Goal: Find specific page/section: Find specific page/section

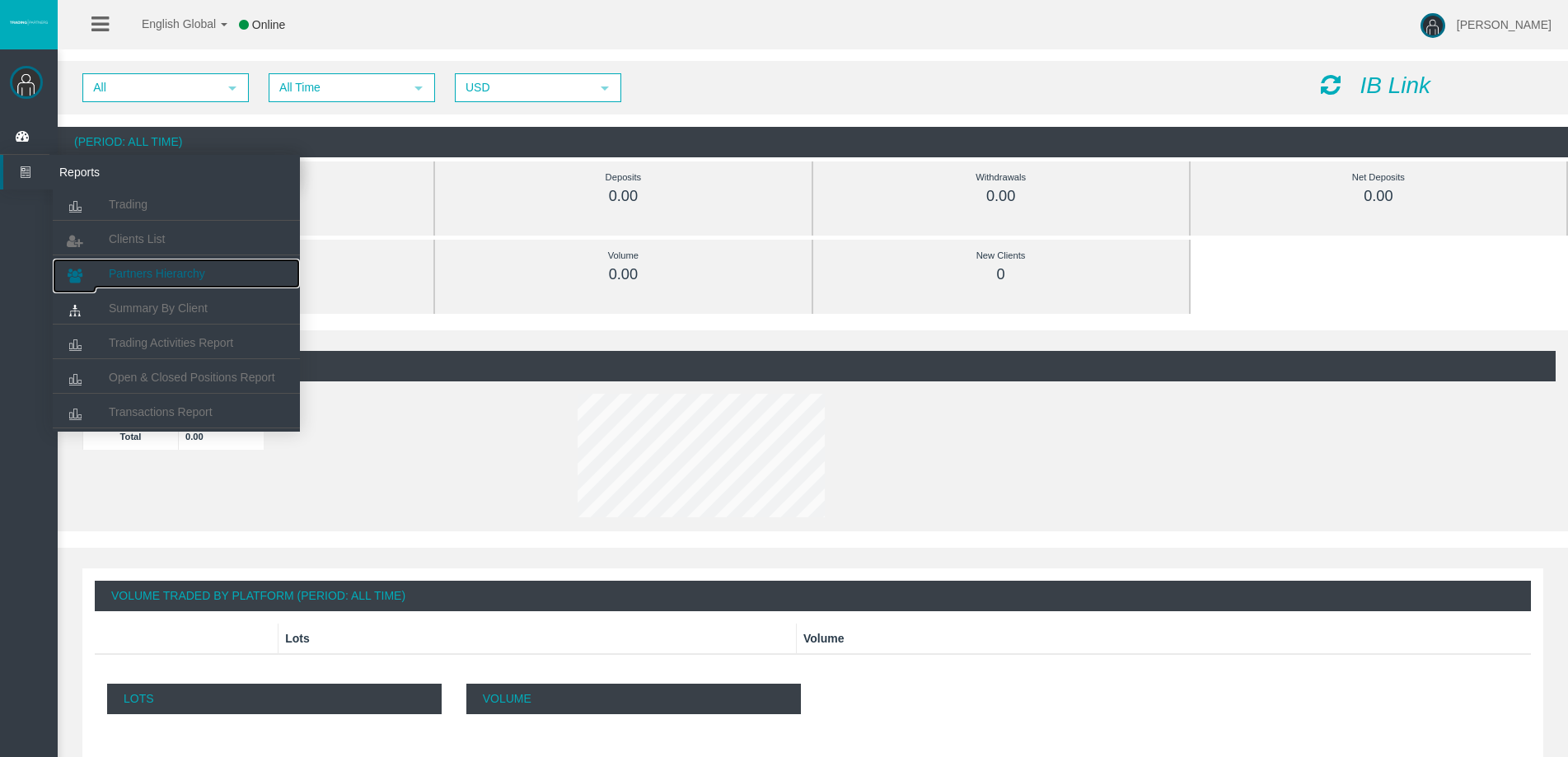
click at [190, 264] on link "Partners Hierarchy" at bounding box center [176, 274] width 247 height 30
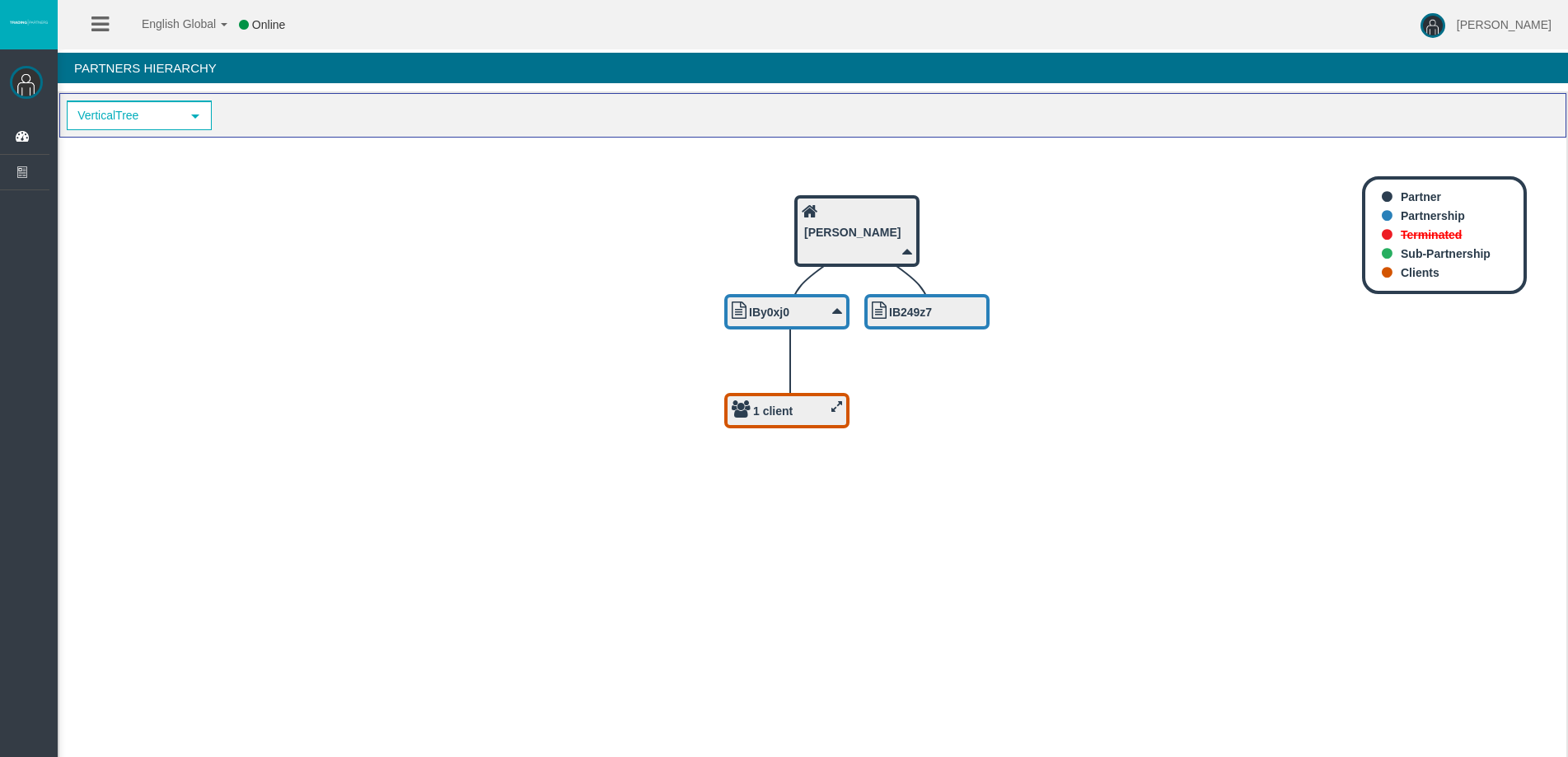
drag, startPoint x: 754, startPoint y: 365, endPoint x: 796, endPoint y: 406, distance: 58.7
click at [796, 406] on div "1 client" at bounding box center [786, 410] width 110 height 20
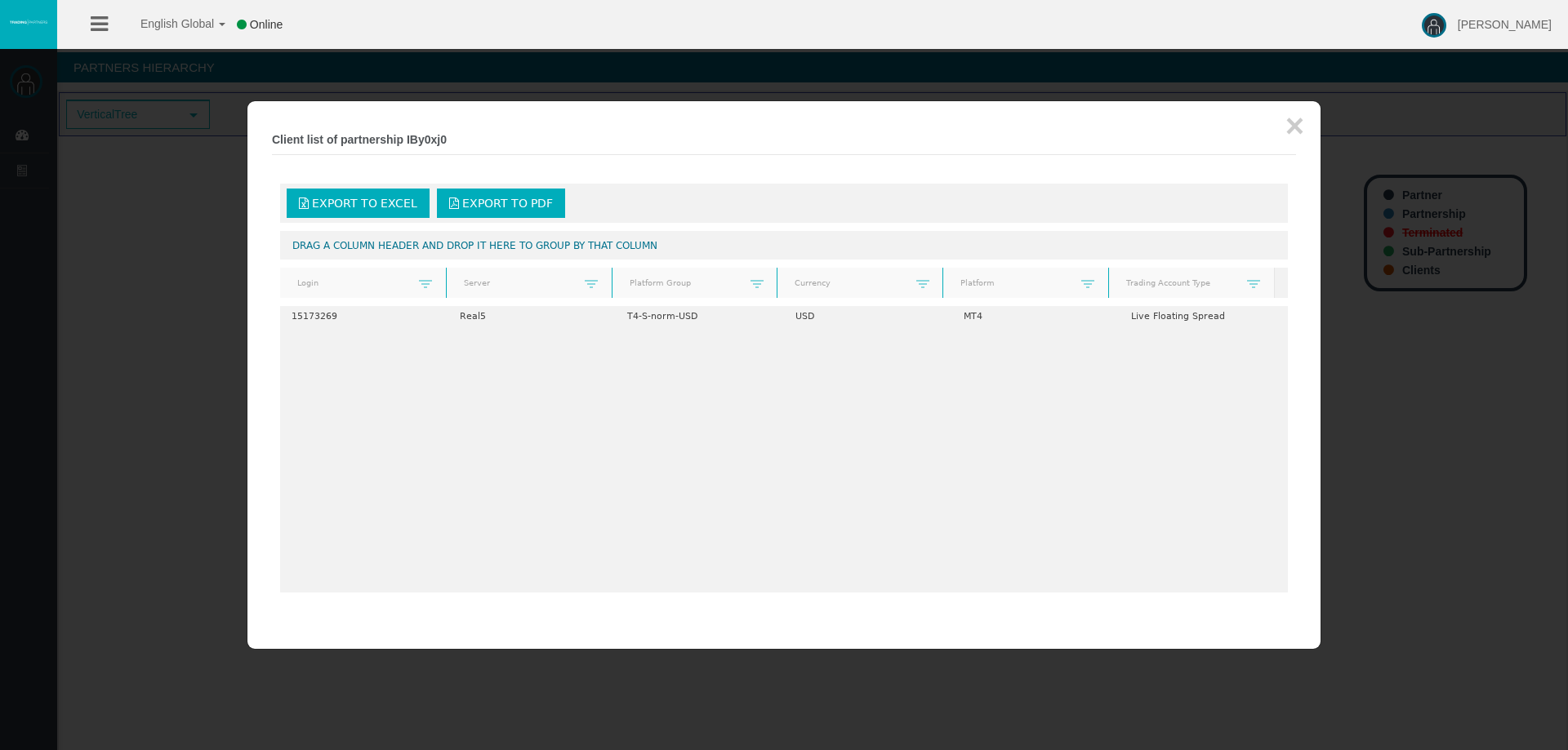
click at [270, 677] on div at bounding box center [784, 375] width 1568 height 750
click at [247, 389] on div "× Client list of partnership IBy0xj0 Export to Excel Export to PDF Drag a colum…" at bounding box center [784, 375] width 1073 height 548
drag, startPoint x: 178, startPoint y: 379, endPoint x: 267, endPoint y: 348, distance: 94.2
click at [178, 378] on div at bounding box center [784, 375] width 1568 height 750
click at [1299, 134] on button "×" at bounding box center [1294, 125] width 18 height 32
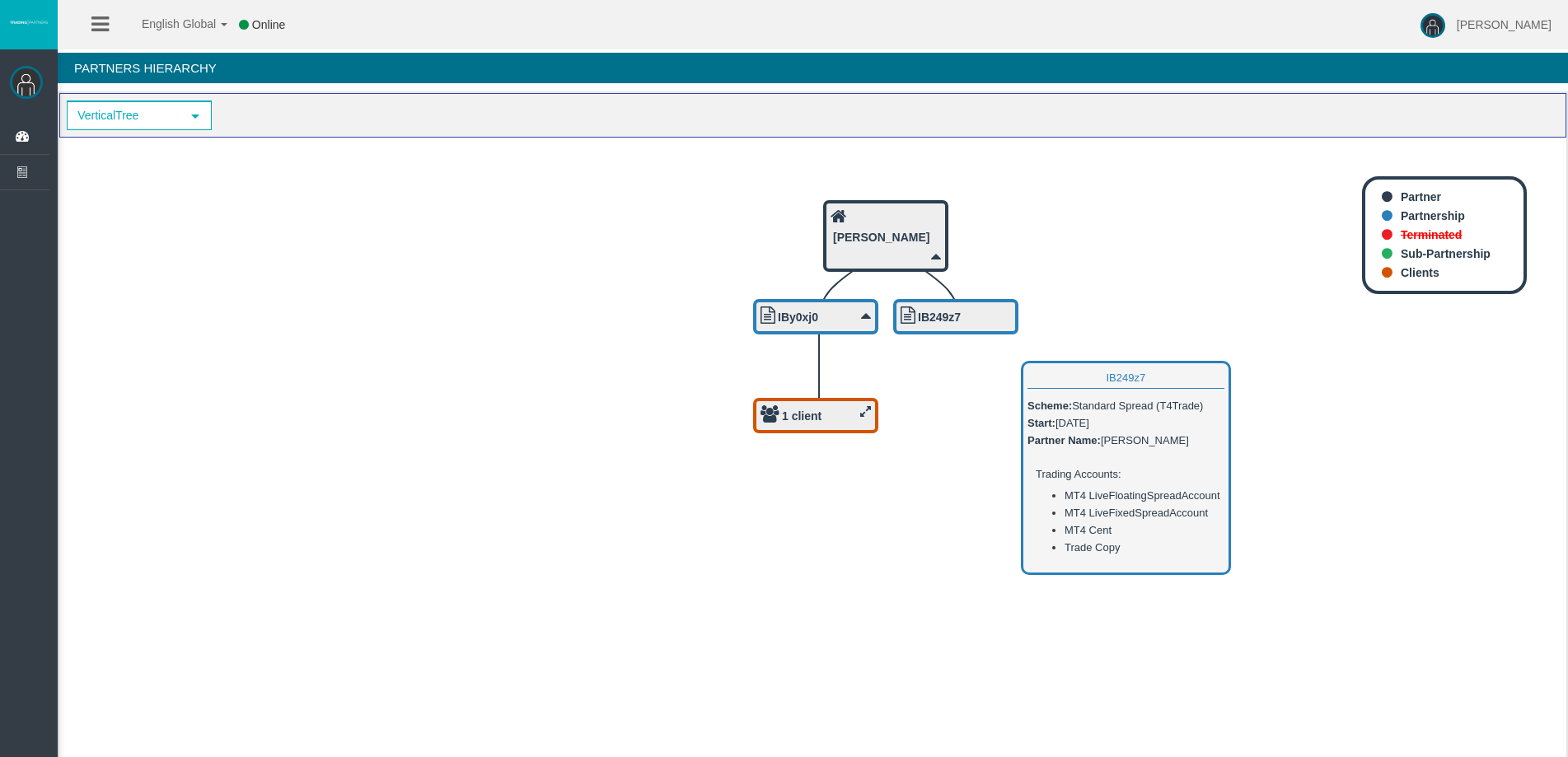
drag, startPoint x: 927, startPoint y: 311, endPoint x: 930, endPoint y: 322, distance: 11.4
click at [955, 317] on b "IB249z7" at bounding box center [939, 317] width 43 height 13
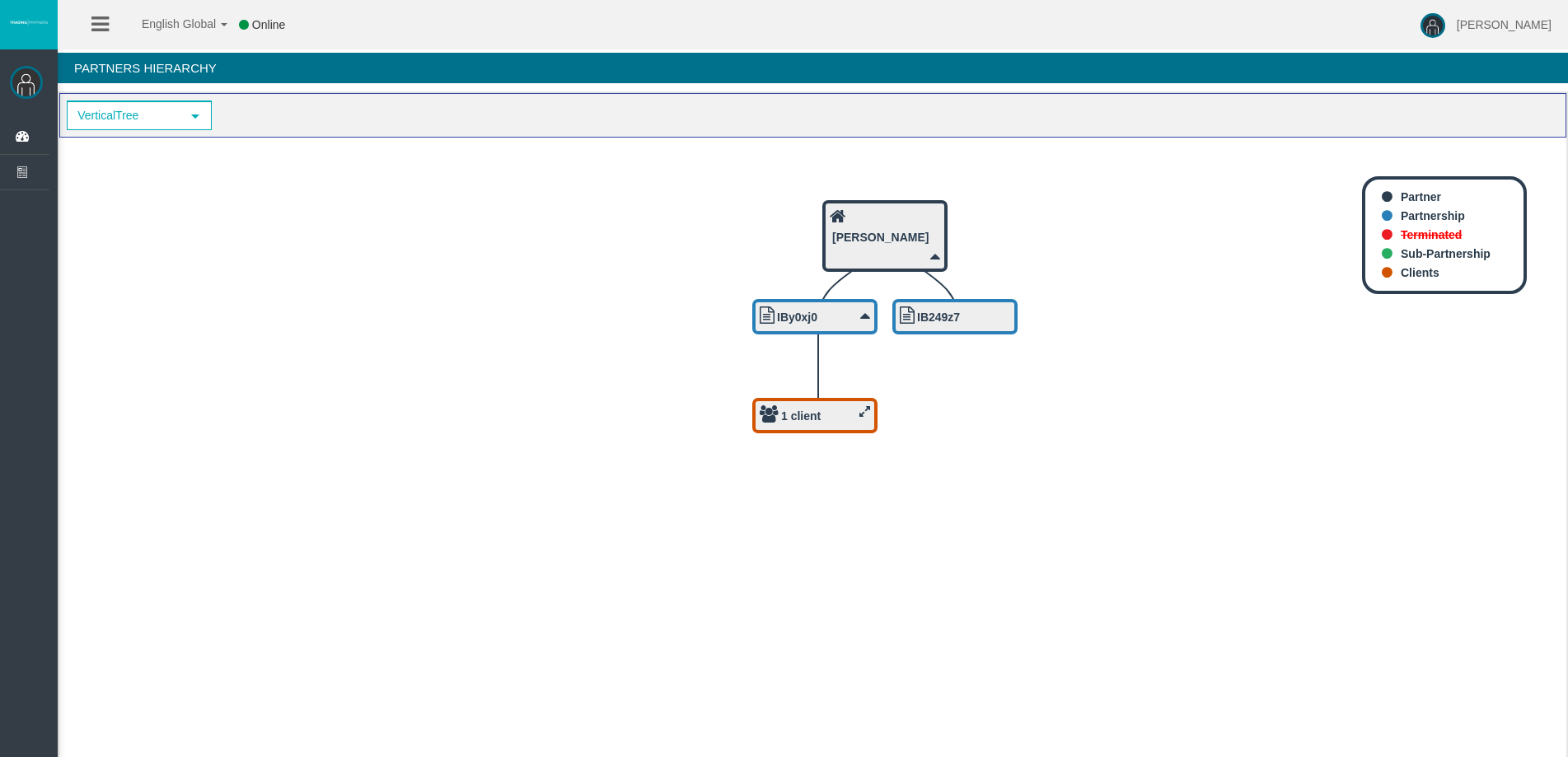
click at [808, 423] on div "1 client" at bounding box center [814, 416] width 110 height 20
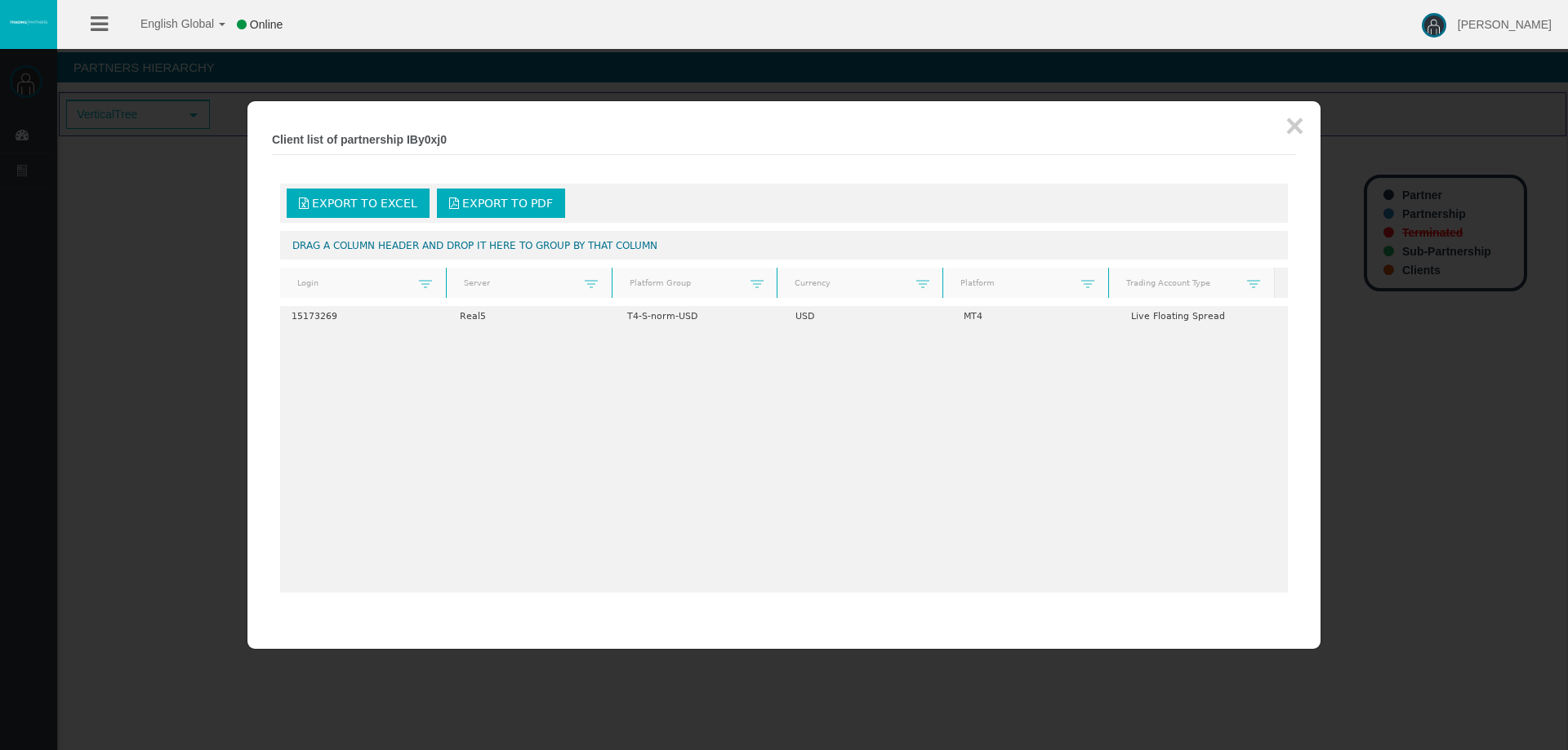
click at [130, 215] on div at bounding box center [784, 375] width 1568 height 750
click at [1293, 119] on button "×" at bounding box center [1294, 125] width 18 height 32
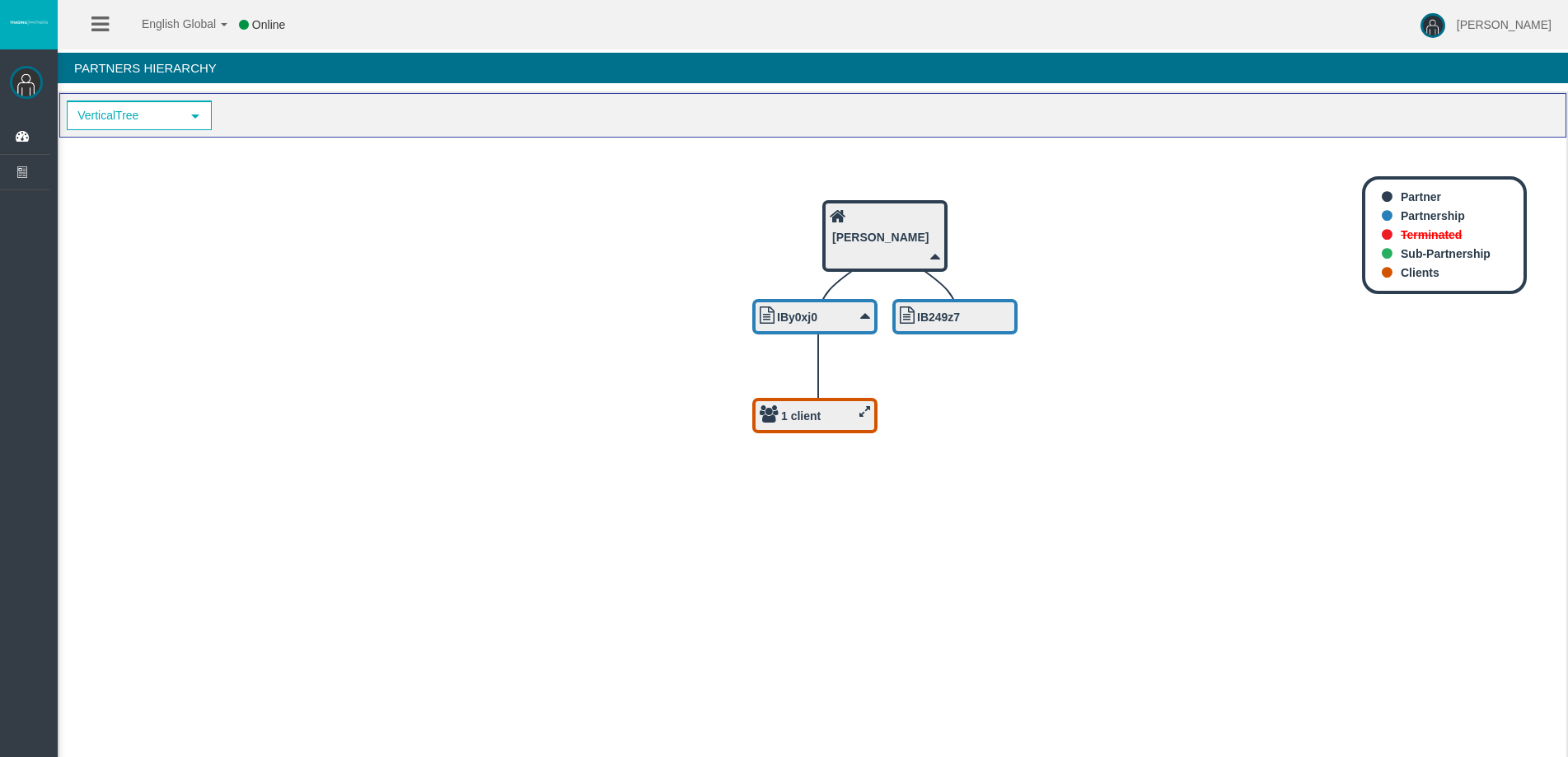
click at [799, 420] on b "1 client" at bounding box center [800, 416] width 40 height 13
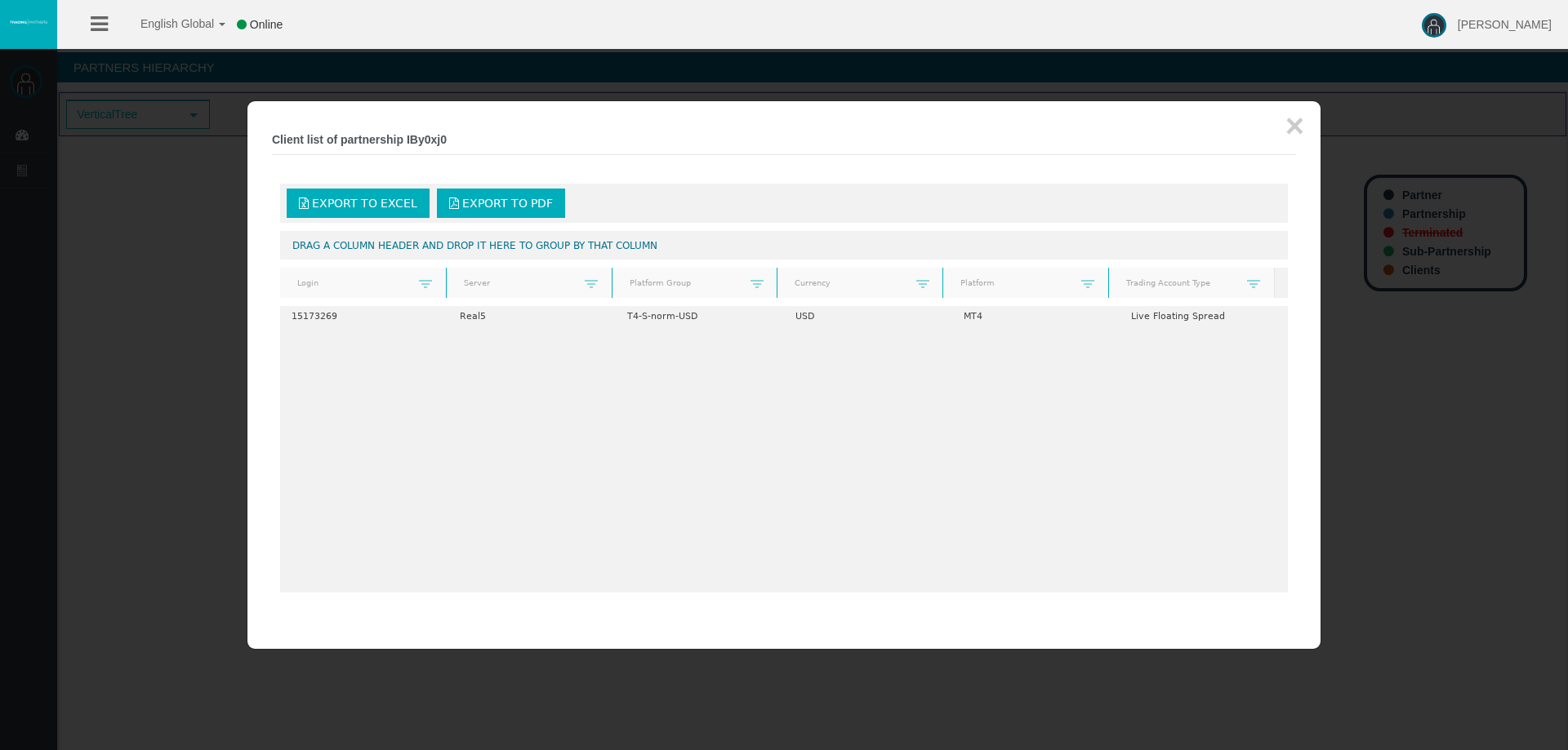
click at [199, 358] on div at bounding box center [784, 375] width 1568 height 750
click at [1288, 117] on button "×" at bounding box center [1294, 125] width 18 height 32
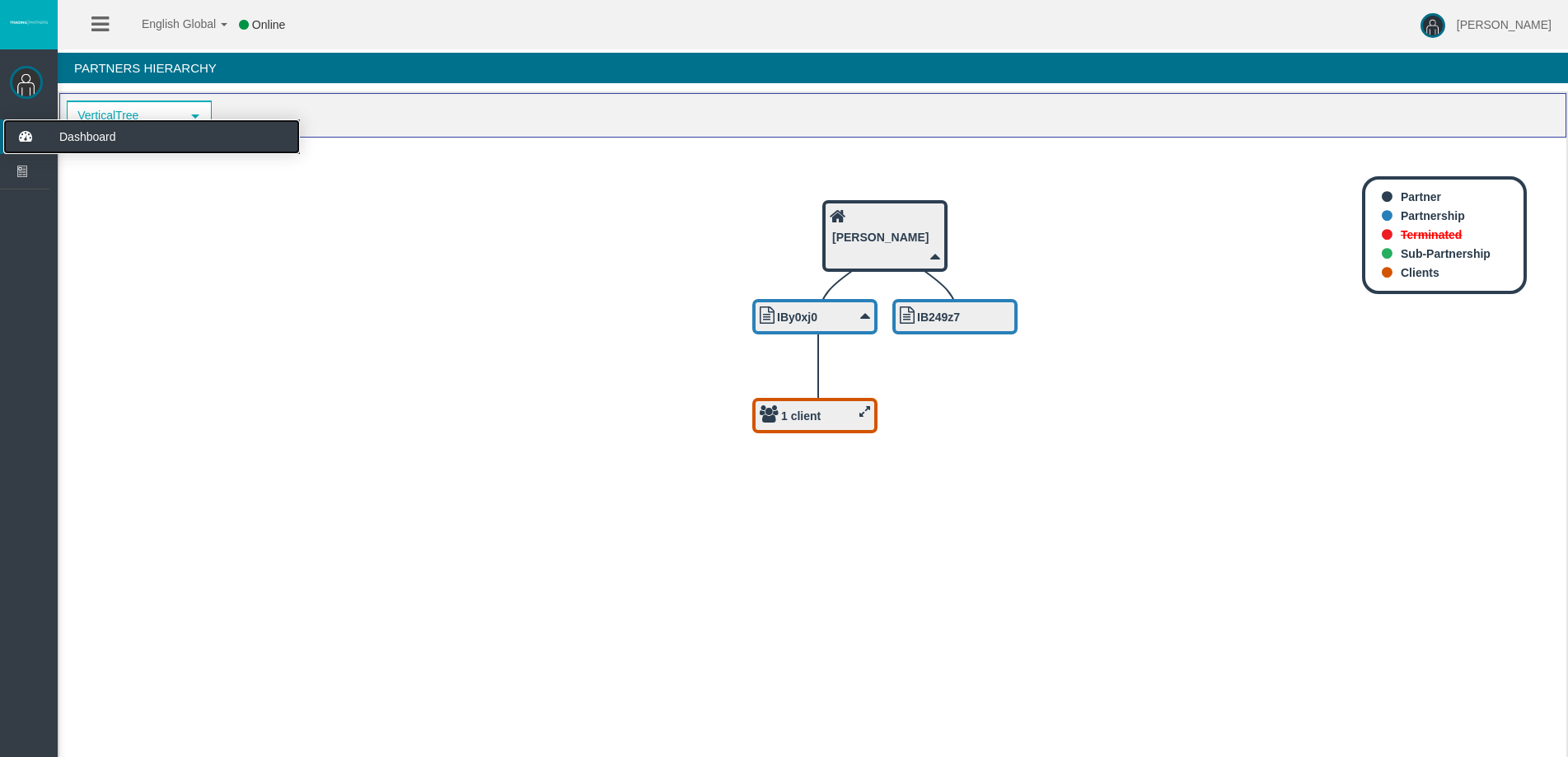
click at [19, 136] on icon at bounding box center [26, 136] width 44 height 34
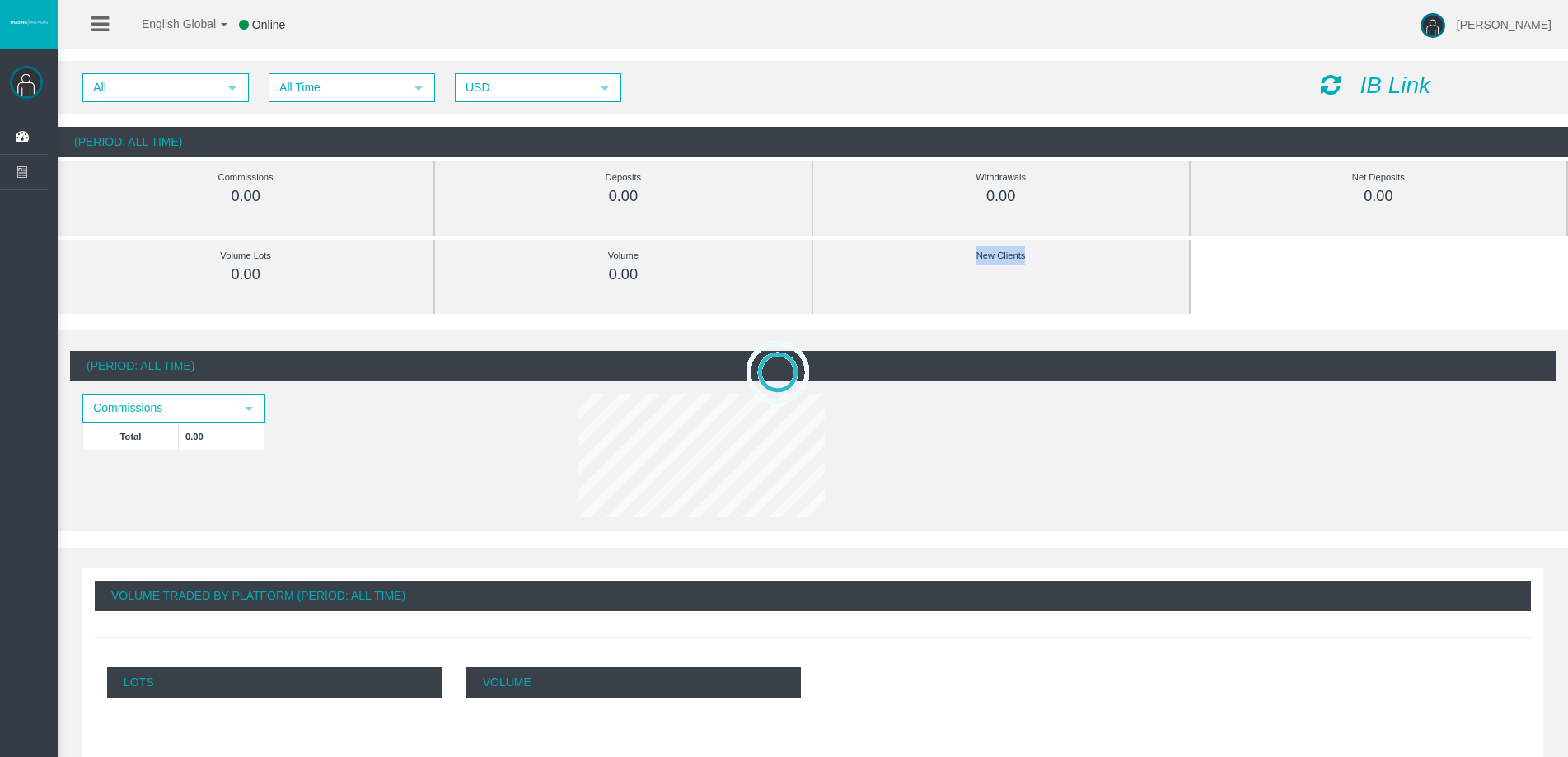
drag, startPoint x: 964, startPoint y: 247, endPoint x: 1126, endPoint y: 254, distance: 162.2
click at [1126, 254] on div "New Clients" at bounding box center [1002, 255] width 302 height 19
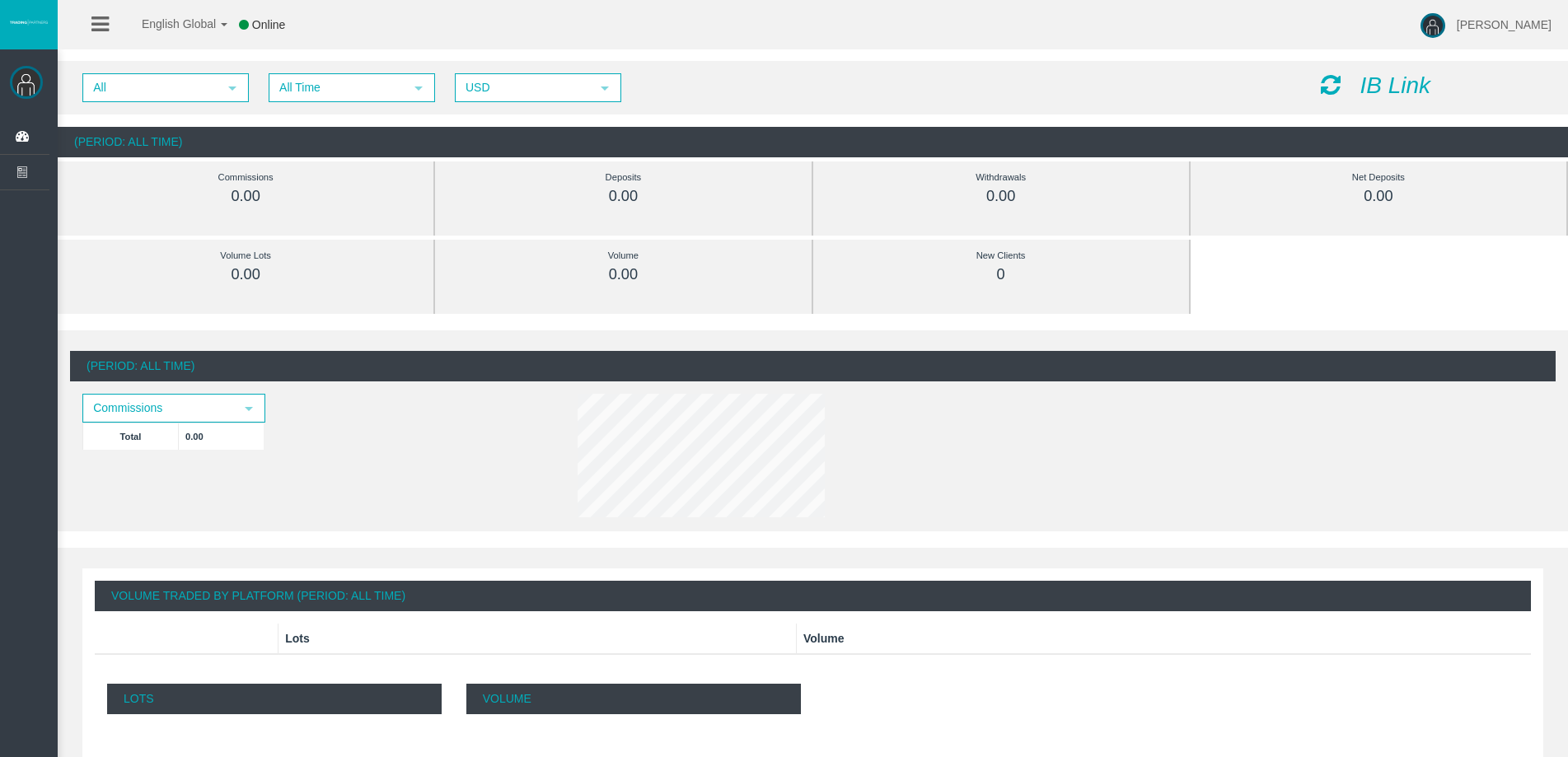
click at [179, 101] on span "All select" at bounding box center [165, 87] width 167 height 29
click at [196, 82] on span "All" at bounding box center [150, 87] width 133 height 26
click at [193, 88] on span "All" at bounding box center [150, 87] width 133 height 26
click at [188, 141] on li "IBy0xj0" at bounding box center [164, 139] width 163 height 26
click at [1405, 83] on icon "IB Link" at bounding box center [1395, 85] width 71 height 26
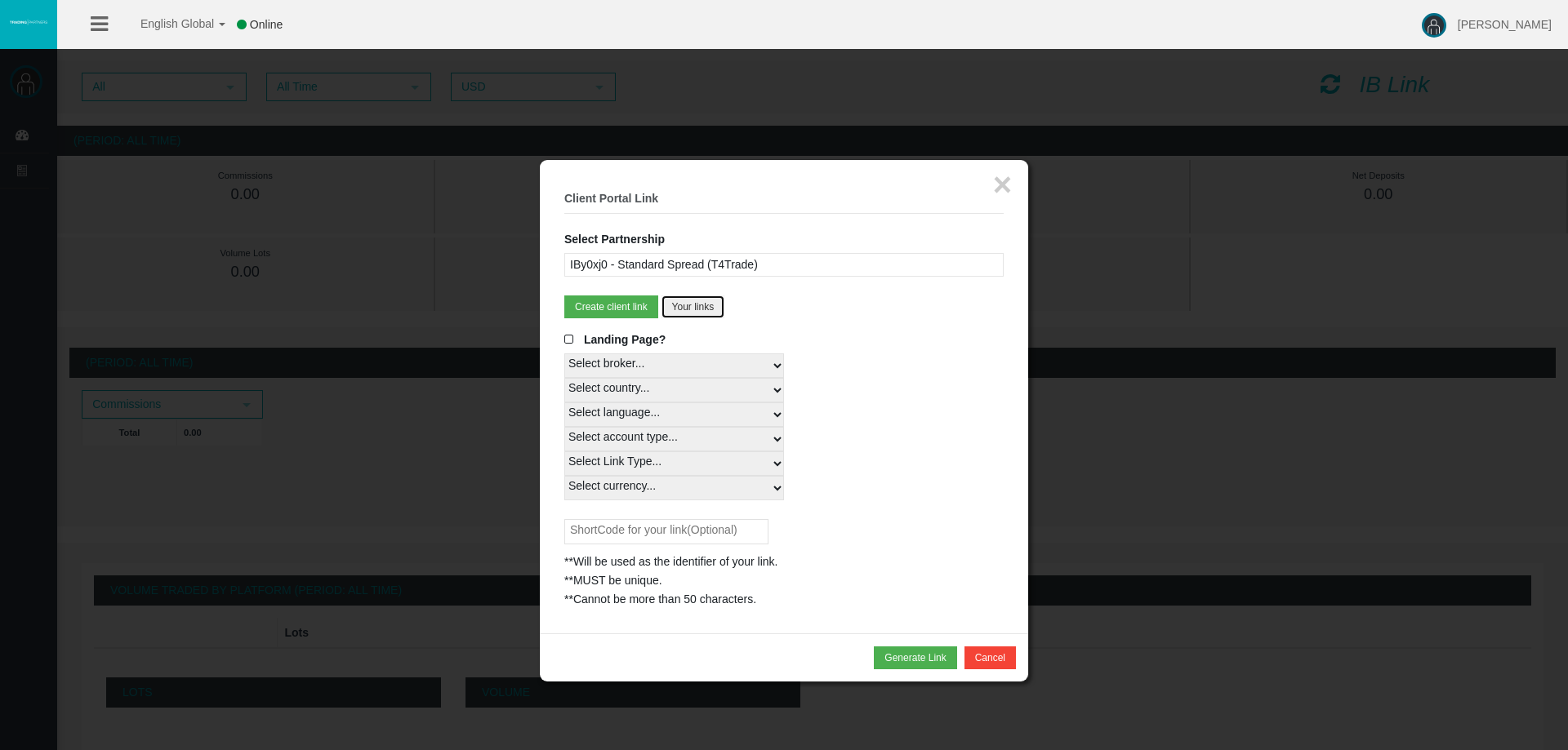
click at [721, 305] on button "Your links" at bounding box center [693, 307] width 64 height 23
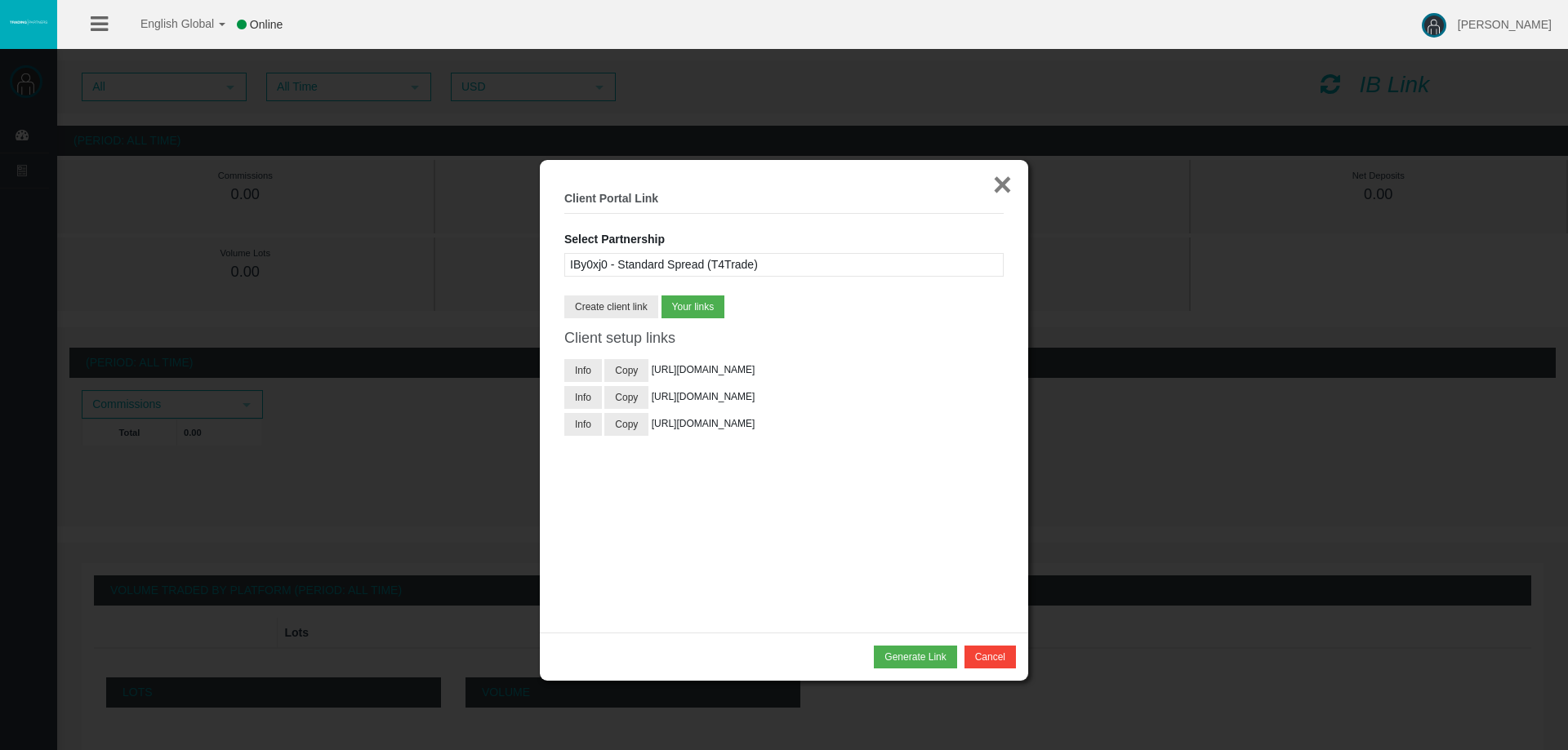
click at [1000, 178] on button "×" at bounding box center [1002, 184] width 18 height 32
